Goal: Information Seeking & Learning: Learn about a topic

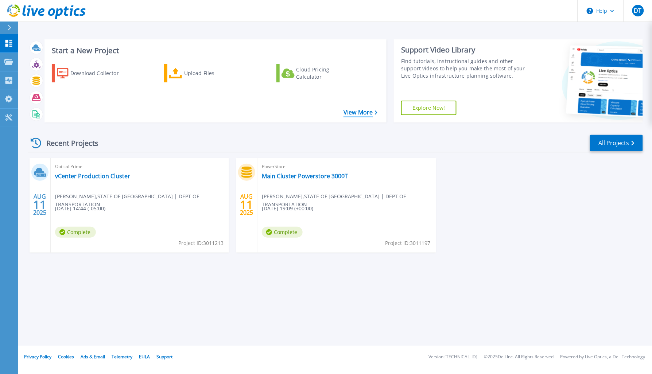
click at [367, 112] on link "View More" at bounding box center [360, 112] width 34 height 7
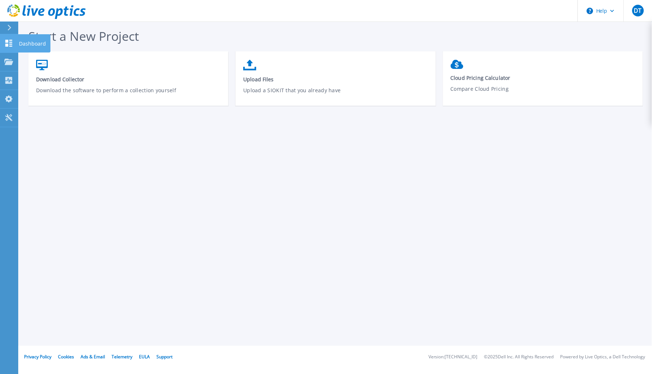
click at [9, 41] on icon at bounding box center [8, 43] width 9 height 7
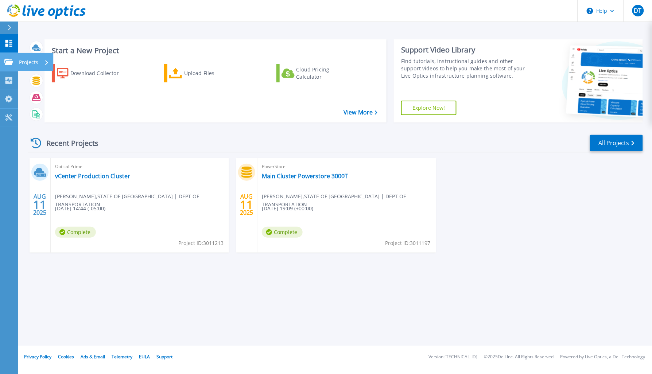
click at [13, 59] on div "Projects" at bounding box center [21, 62] width 34 height 7
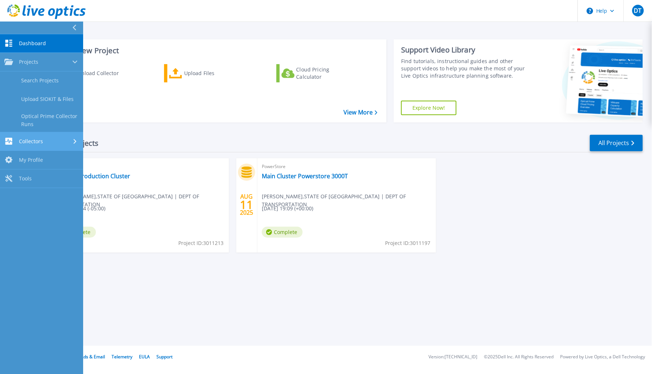
click at [54, 141] on div "Collectors" at bounding box center [41, 141] width 74 height 7
click at [23, 42] on span "Dashboard" at bounding box center [32, 43] width 27 height 7
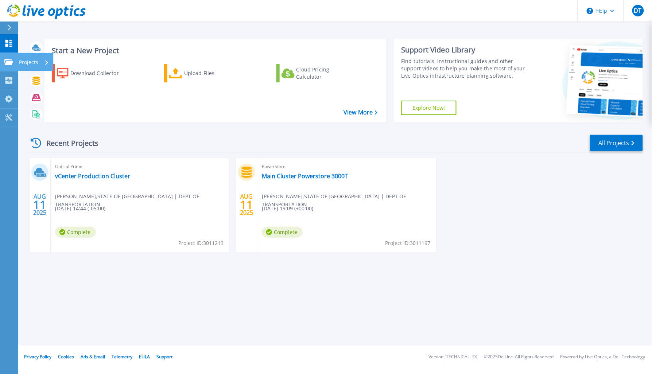
click at [8, 59] on icon at bounding box center [8, 62] width 9 height 6
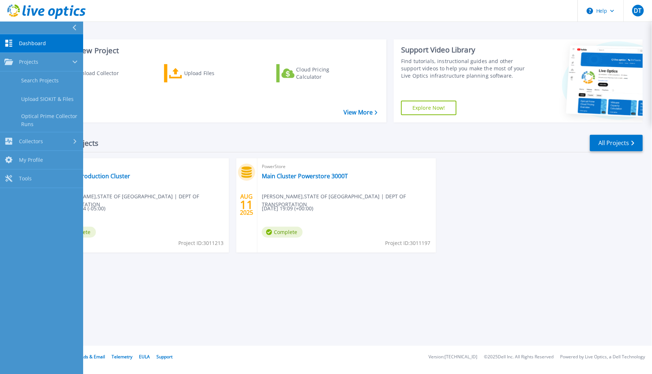
click at [7, 43] on icon at bounding box center [8, 43] width 9 height 7
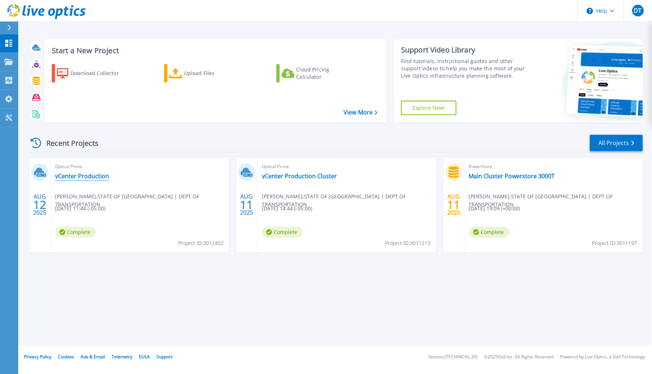
click at [86, 177] on link "vCenter Production" at bounding box center [82, 175] width 54 height 7
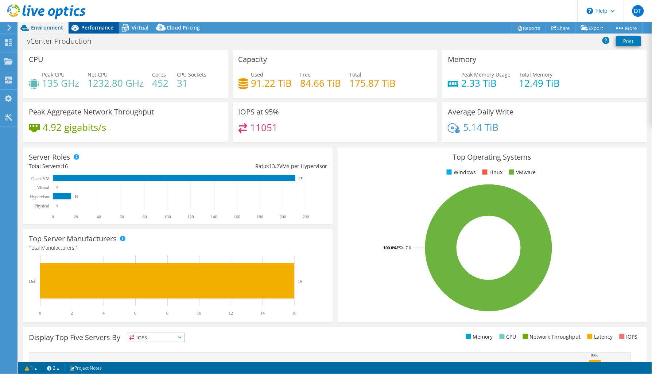
click at [102, 28] on span "Performance" at bounding box center [97, 27] width 32 height 7
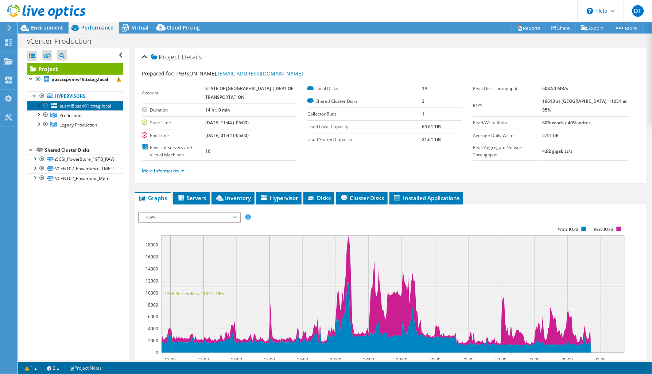
click at [79, 106] on span "ausml8psan01.txtag.local" at bounding box center [85, 106] width 52 height 6
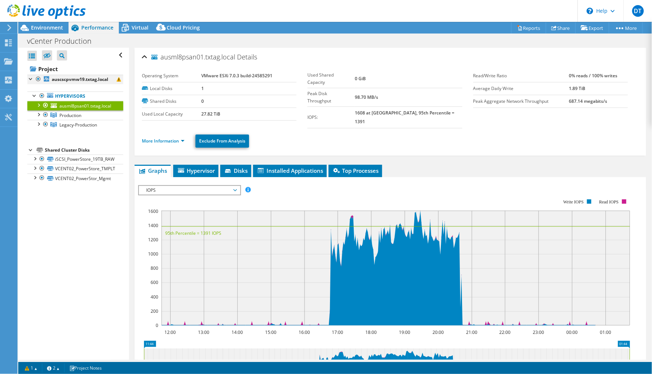
click at [30, 79] on div at bounding box center [30, 78] width 7 height 7
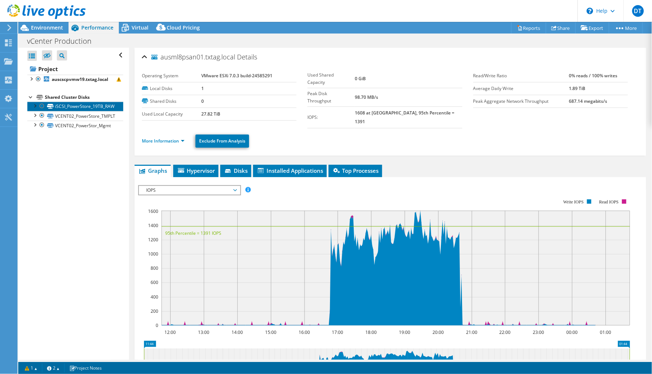
click at [72, 106] on link "iSCSI_PowerStore_19TB_RAW" at bounding box center [75, 106] width 96 height 9
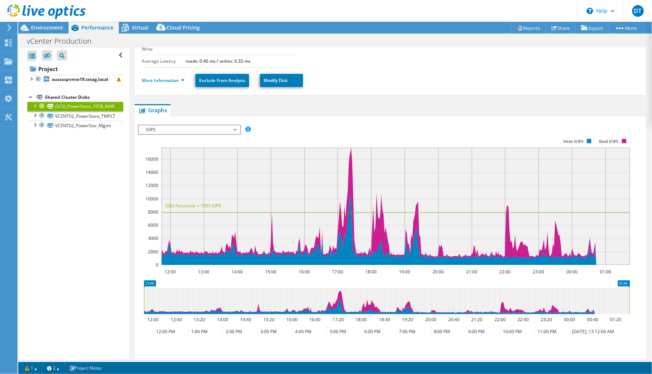
scroll to position [91, 0]
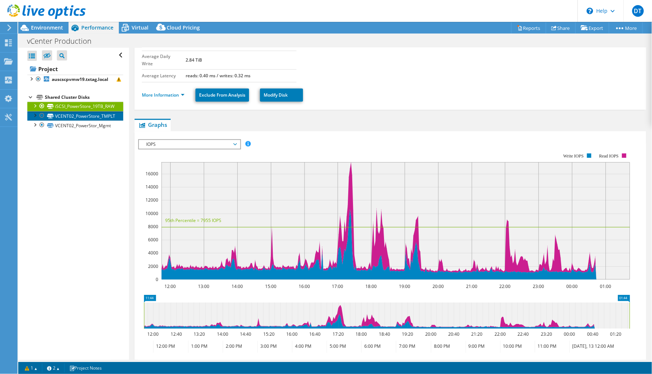
click at [80, 117] on link "VCENT02_PowerStore_TMPLT" at bounding box center [75, 115] width 96 height 9
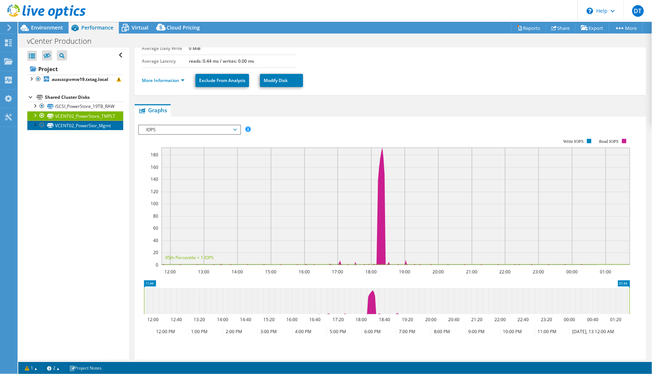
click at [84, 125] on link "VCENT02_PowerStor_Mgmt" at bounding box center [75, 125] width 96 height 9
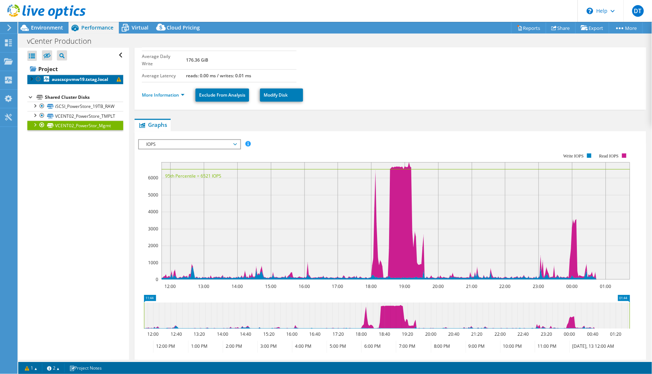
click at [61, 79] on b "auscscpvmw19.txtag.local" at bounding box center [80, 79] width 57 height 6
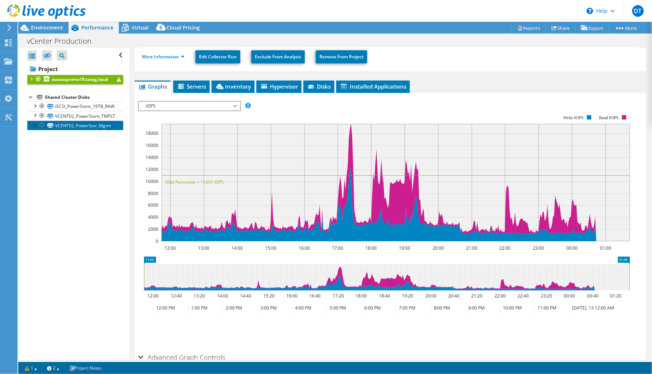
click at [75, 127] on link "VCENT02_PowerStor_Mgmt" at bounding box center [75, 125] width 96 height 9
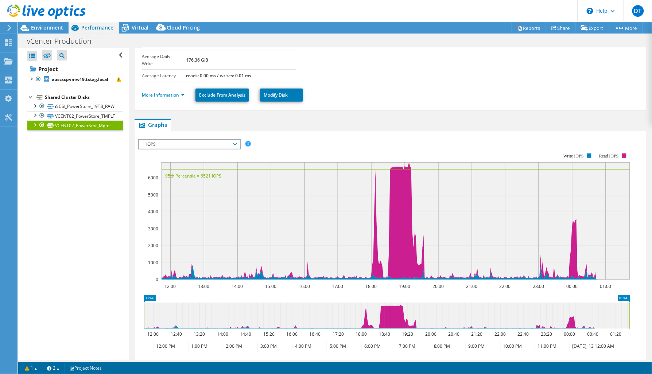
click at [66, 161] on div "Open All Close All Hide Excluded Nodes Project Tree Filter" at bounding box center [73, 204] width 110 height 312
click at [50, 70] on link "Project" at bounding box center [75, 69] width 96 height 12
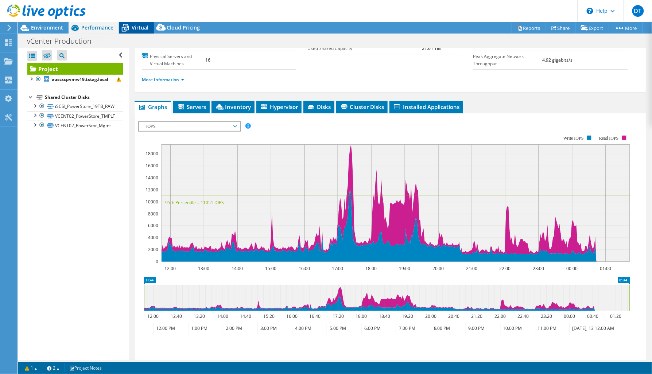
click at [138, 28] on span "Virtual" at bounding box center [140, 27] width 17 height 7
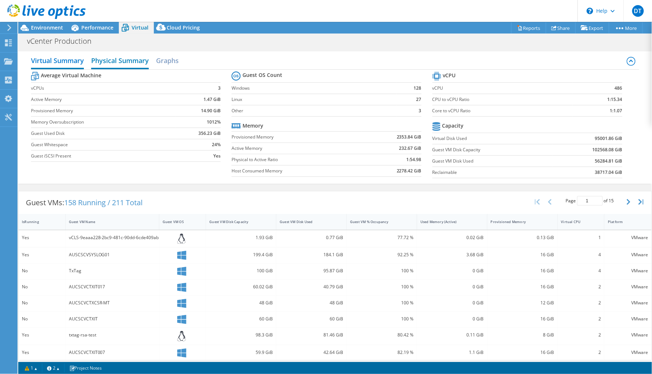
click at [121, 61] on h2 "Physical Summary" at bounding box center [120, 61] width 58 height 16
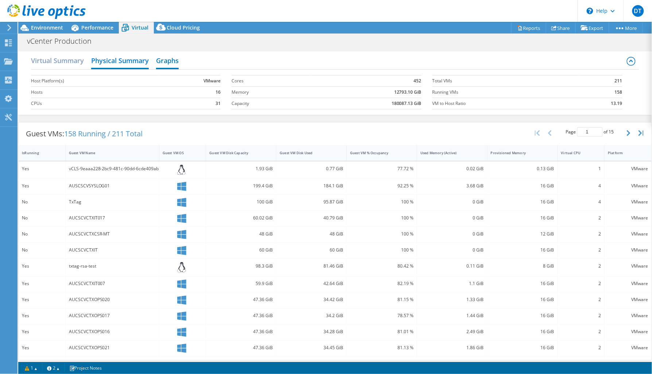
click at [159, 61] on h2 "Graphs" at bounding box center [167, 61] width 23 height 16
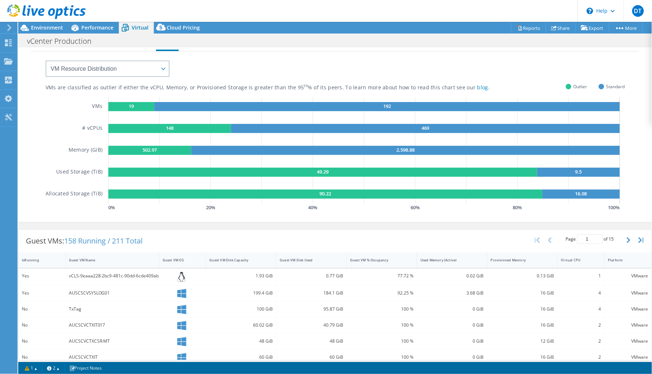
scroll to position [0, 0]
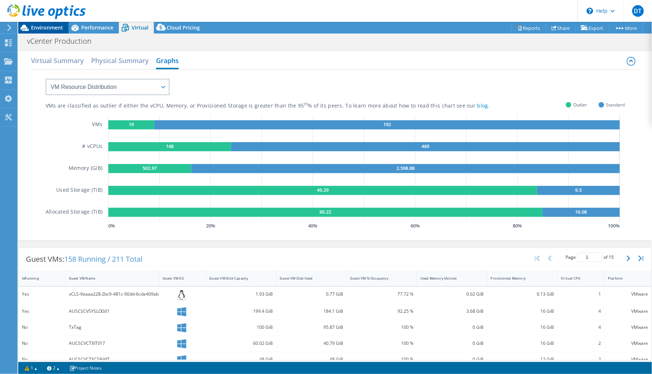
click at [51, 30] on span "Environment" at bounding box center [47, 27] width 32 height 7
